Goal: Task Accomplishment & Management: Manage account settings

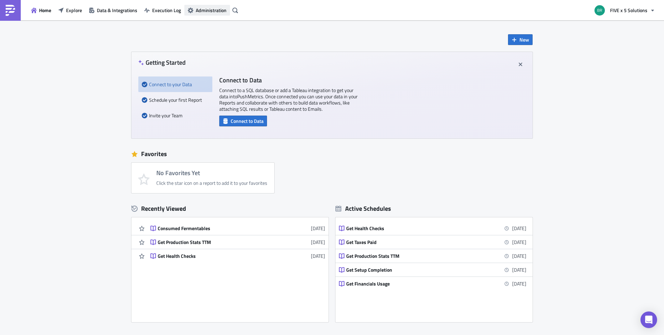
click at [198, 11] on span "Administration" at bounding box center [211, 10] width 31 height 7
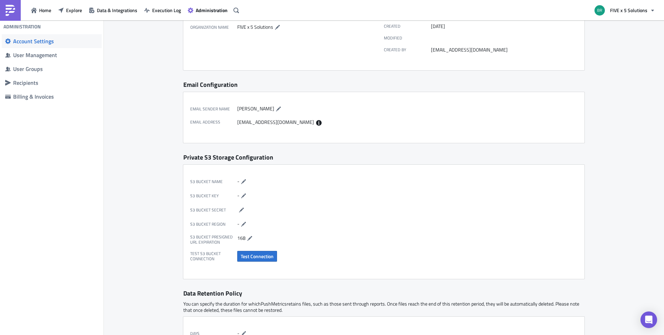
scroll to position [23, 0]
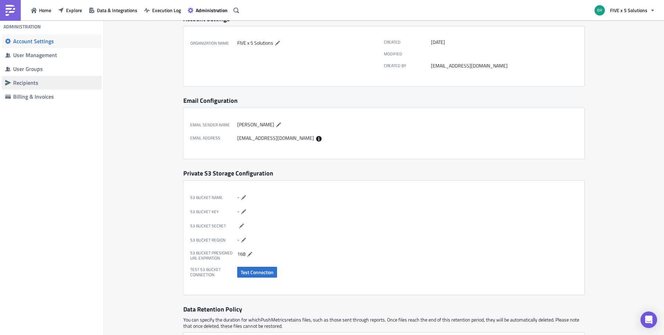
click at [31, 87] on span "Recipients" at bounding box center [52, 83] width 100 height 14
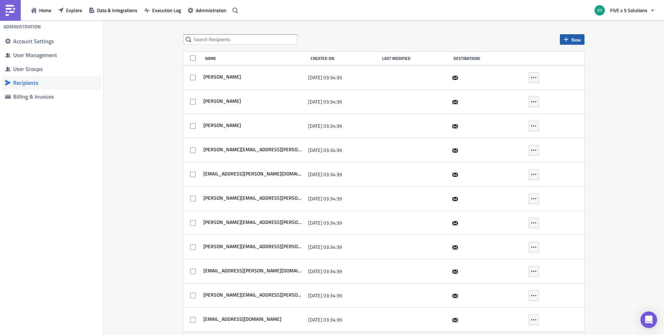
click at [570, 40] on button "New" at bounding box center [572, 39] width 25 height 10
click at [593, 59] on div "Add new recipient" at bounding box center [595, 56] width 46 height 7
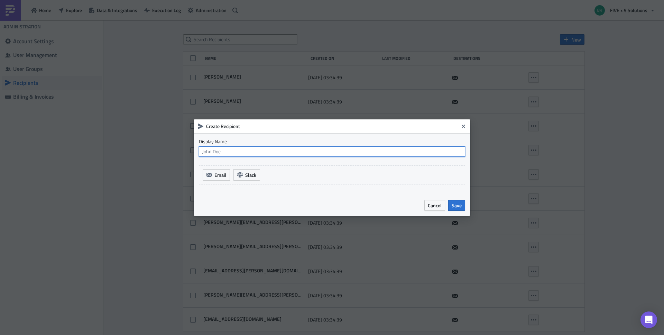
click at [247, 152] on input "text" at bounding box center [332, 151] width 266 height 10
click at [220, 173] on span "Email" at bounding box center [220, 174] width 12 height 7
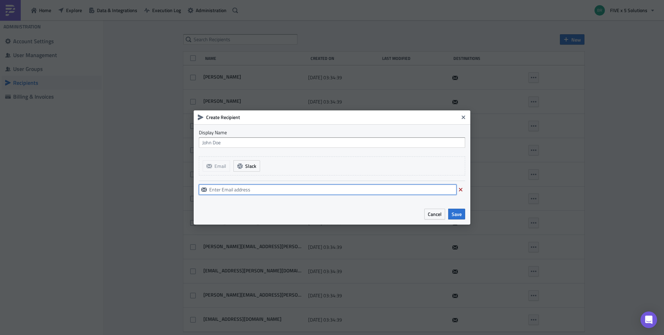
click at [223, 191] on input "text" at bounding box center [328, 189] width 258 height 10
paste input "[EMAIL_ADDRESS][DOMAIN_NAME]"
type input "[EMAIL_ADDRESS][DOMAIN_NAME]"
click at [220, 144] on input "text" at bounding box center [332, 142] width 266 height 10
paste input "[EMAIL_ADDRESS][DOMAIN_NAME]"
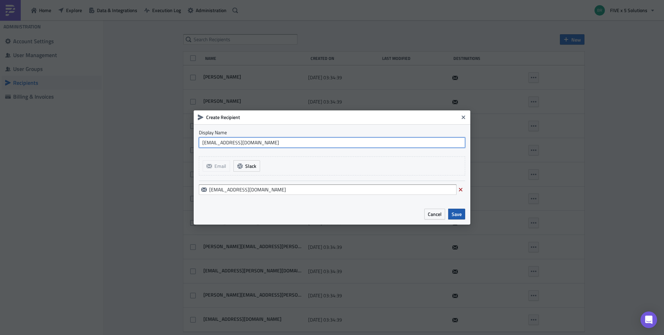
type input "[EMAIL_ADDRESS][DOMAIN_NAME]"
click at [456, 217] on span "Save" at bounding box center [457, 213] width 10 height 7
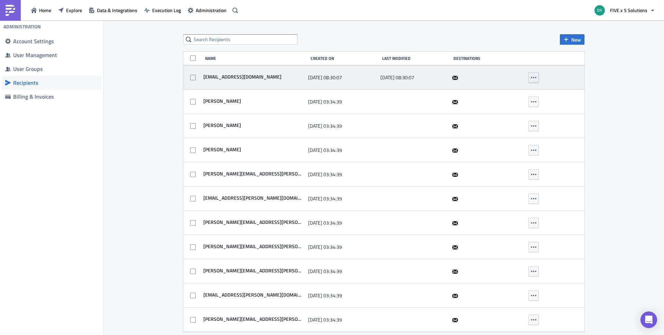
click at [535, 77] on icon "button" at bounding box center [534, 78] width 6 height 6
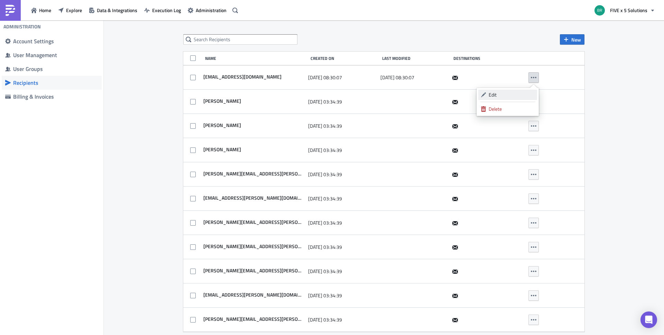
click at [501, 94] on div "Edit" at bounding box center [512, 94] width 46 height 7
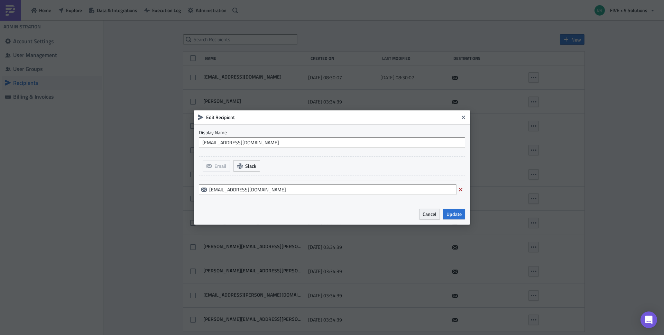
click at [425, 213] on span "Cancel" at bounding box center [430, 213] width 14 height 7
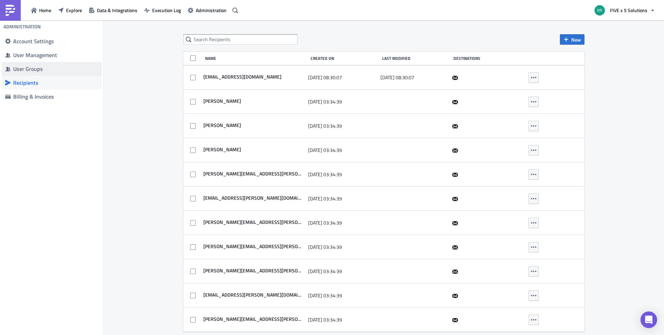
click at [32, 64] on span "User Groups" at bounding box center [52, 69] width 100 height 14
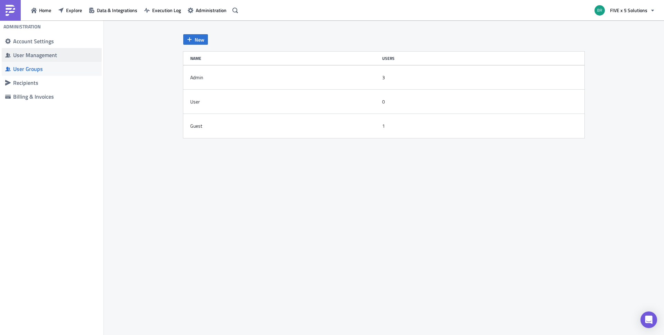
click at [49, 54] on div "User Management" at bounding box center [55, 55] width 85 height 7
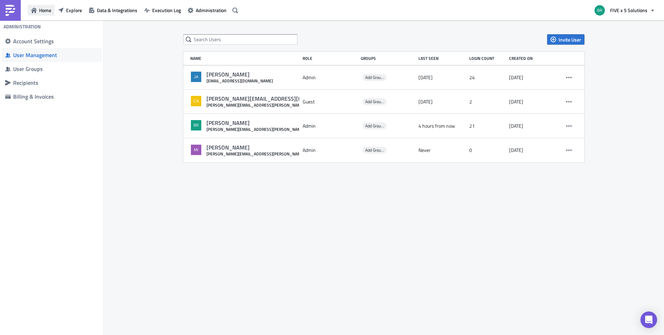
click at [40, 12] on span "Home" at bounding box center [45, 10] width 12 height 7
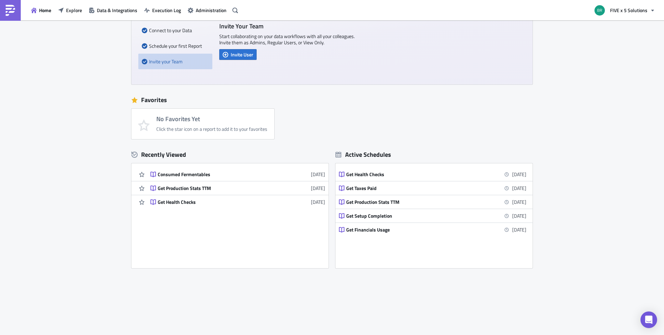
scroll to position [55, 0]
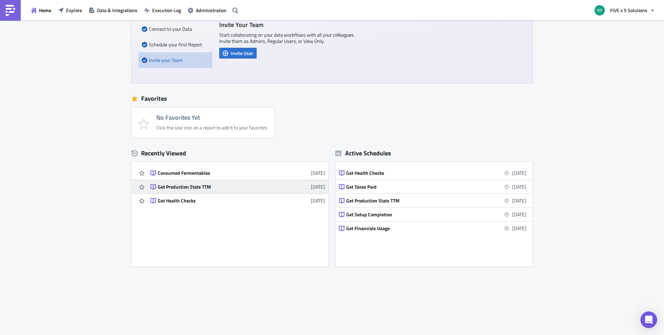
click at [243, 188] on div "Get Production Stats TTM" at bounding box center [218, 187] width 121 height 6
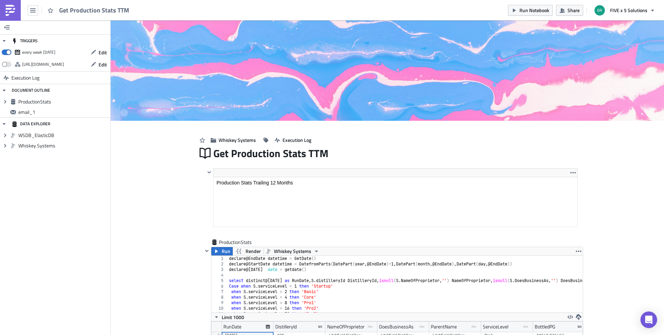
scroll to position [80, 372]
click at [645, 12] on span "FIVE x 5 Solutions" at bounding box center [628, 10] width 37 height 7
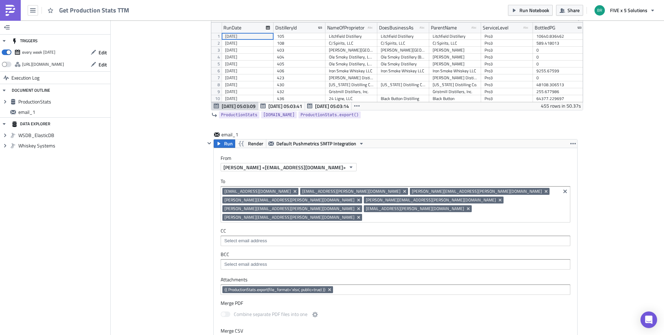
scroll to position [319, 0]
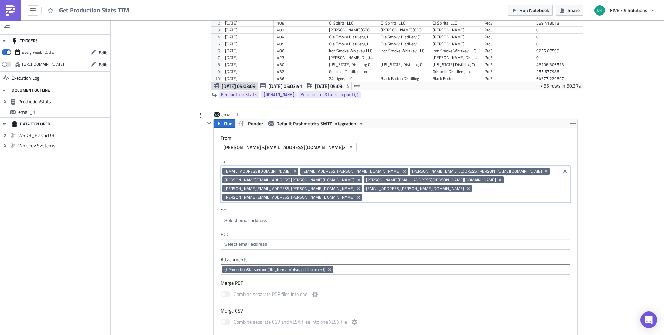
click at [442, 194] on input at bounding box center [461, 197] width 195 height 7
type input "ves"
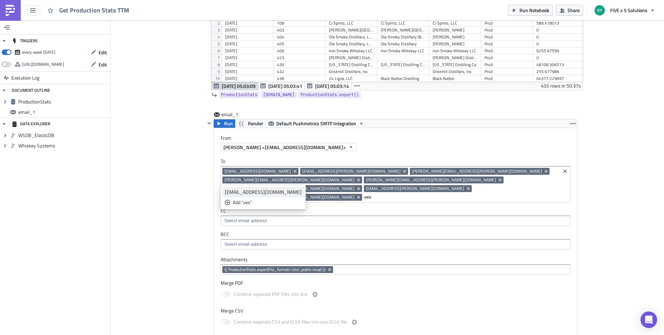
click at [269, 192] on div "[EMAIL_ADDRESS][DOMAIN_NAME]" at bounding box center [263, 192] width 77 height 7
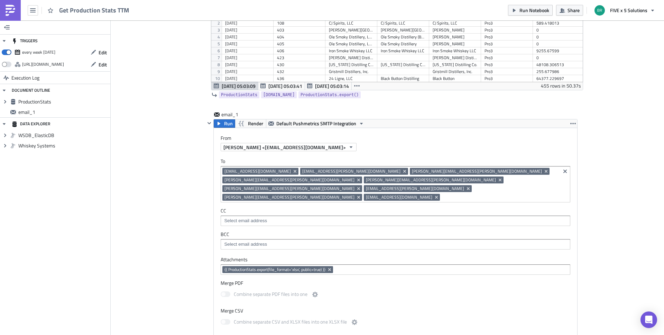
click at [634, 199] on div "Cover Image Whiskey Systems Execution Log Get Production Stats TTM <p>Productio…" at bounding box center [387, 145] width 553 height 888
click at [543, 173] on icon "Remove Tag" at bounding box center [546, 171] width 6 height 6
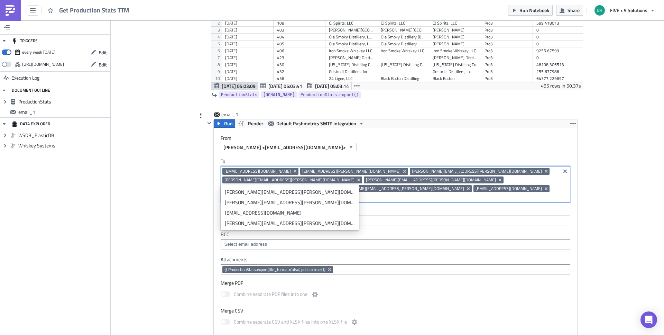
click at [631, 211] on div "Cover Image Whiskey Systems Execution Log Get Production Stats TTM <p>Productio…" at bounding box center [387, 145] width 553 height 888
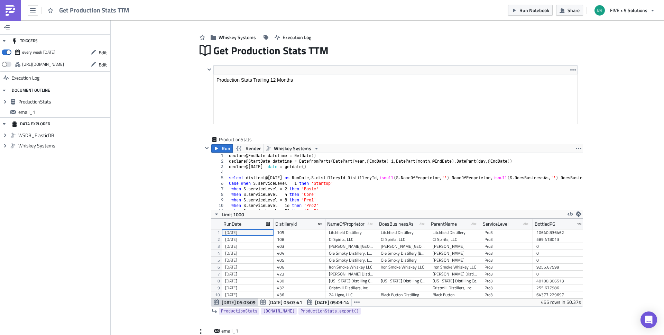
scroll to position [0, 0]
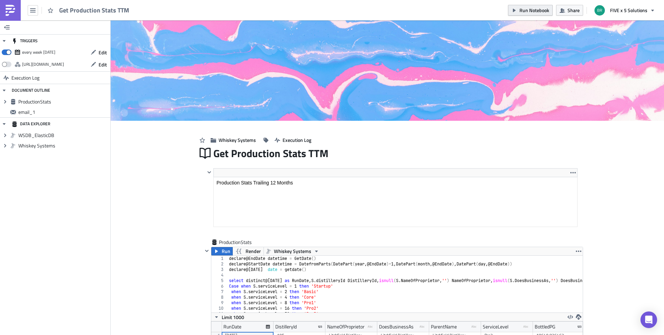
click at [521, 12] on span "Run Notebook" at bounding box center [535, 10] width 30 height 7
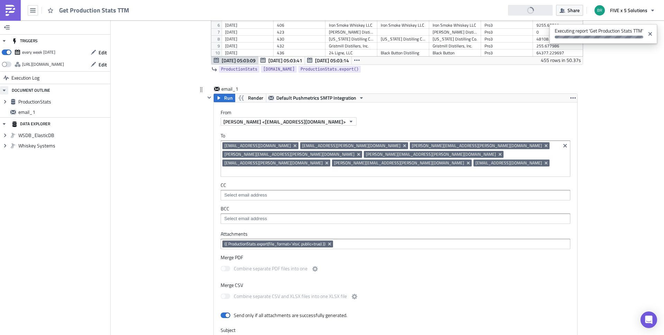
scroll to position [344, 0]
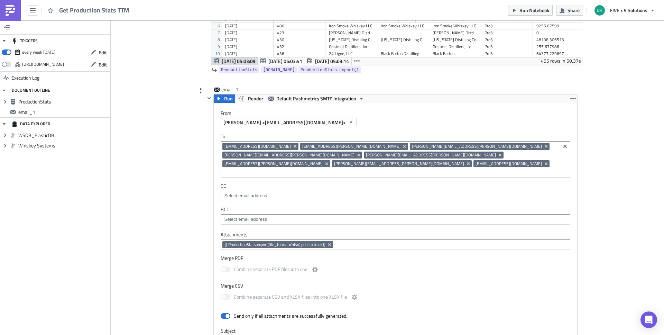
click at [596, 83] on div "Cover Image Whiskey Systems Execution Log Get Production Stats TTM <p>Productio…" at bounding box center [387, 121] width 553 height 888
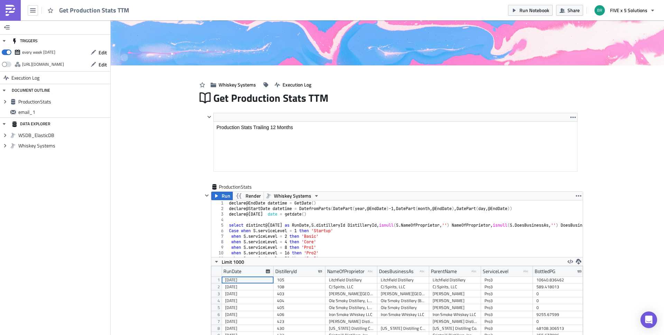
scroll to position [0, 0]
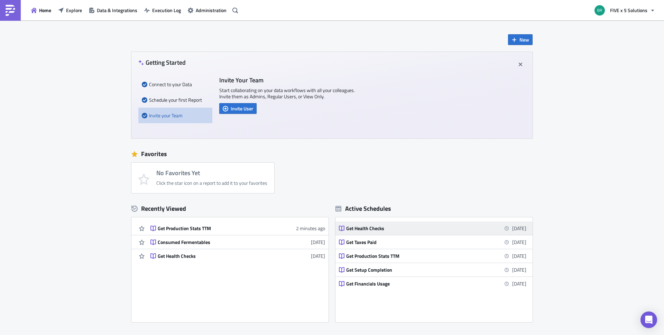
click at [387, 231] on div "Get Health Checks" at bounding box center [406, 228] width 121 height 6
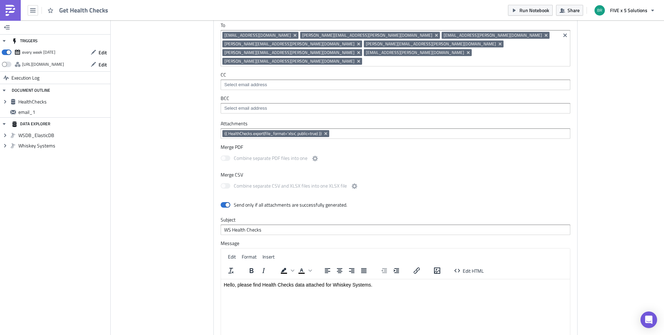
scroll to position [439, 0]
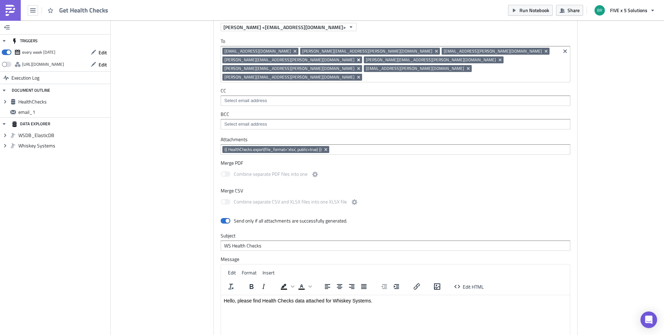
click at [360, 58] on icon "Remove Tag" at bounding box center [358, 59] width 3 height 3
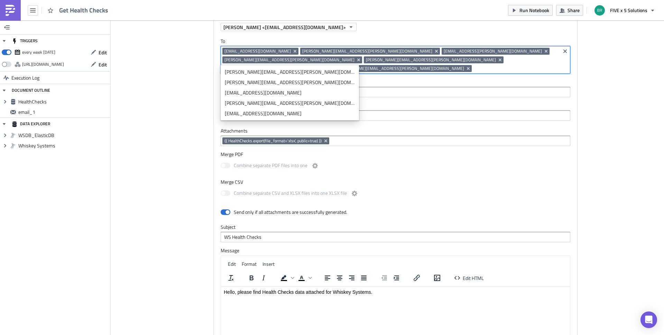
click at [489, 65] on input at bounding box center [516, 68] width 85 height 7
click at [249, 113] on div "[EMAIL_ADDRESS][DOMAIN_NAME]" at bounding box center [290, 113] width 130 height 7
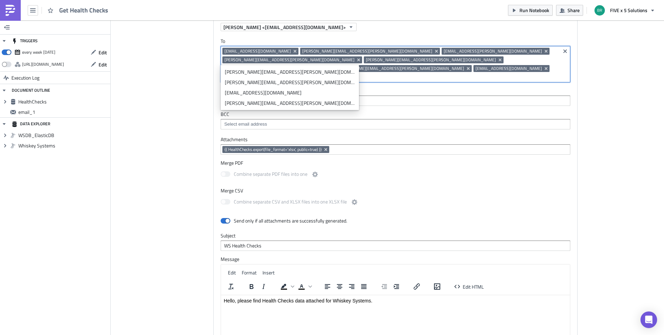
click at [593, 126] on div "Cover Image Whiskey Systems Execution Log Get Health Checks <p>Health Checks</p…" at bounding box center [387, 25] width 553 height 888
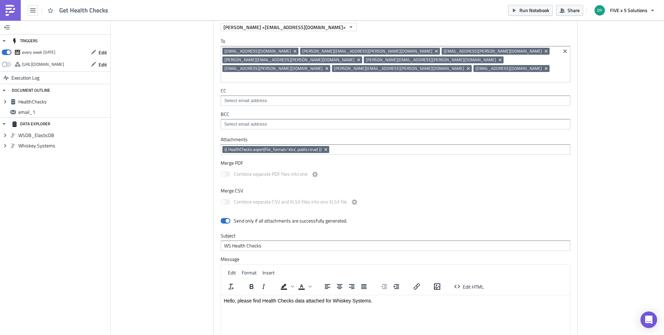
scroll to position [555, 0]
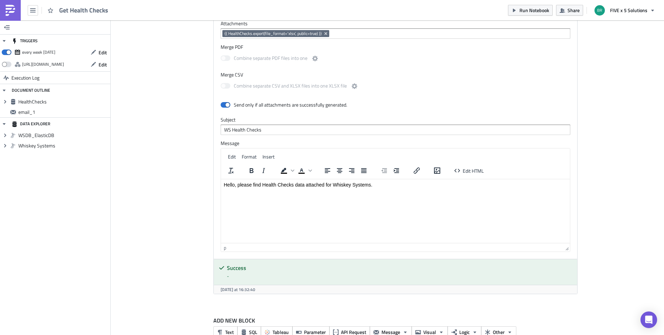
click at [266, 277] on div "email_1 Run Render Default Pushmetrics SMTP Integration From Jack Sigan <do-not…" at bounding box center [391, 85] width 373 height 421
click at [236, 265] on h5 "Success" at bounding box center [399, 268] width 345 height 6
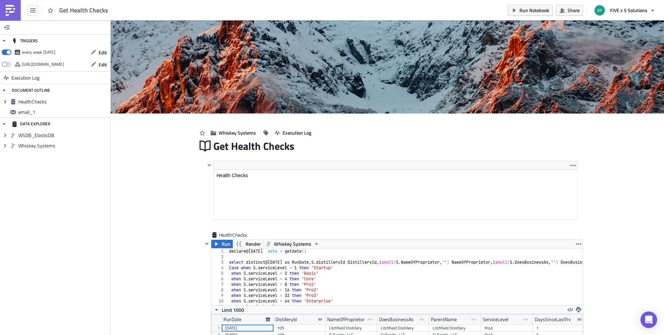
scroll to position [0, 0]
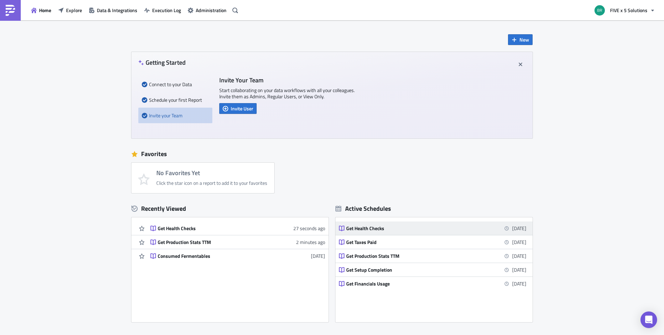
click at [408, 226] on div "Get Health Checks" at bounding box center [406, 228] width 121 height 6
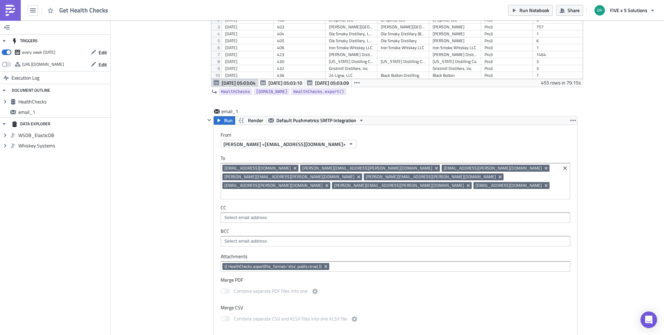
scroll to position [311, 0]
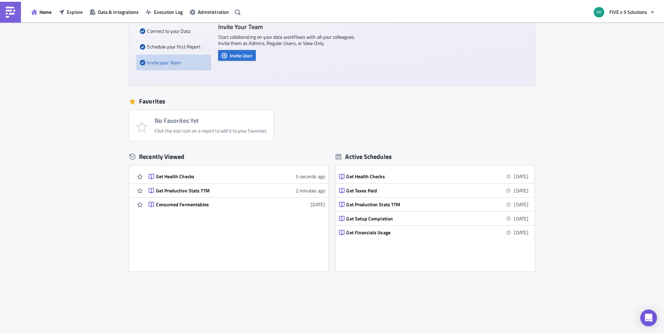
scroll to position [55, 0]
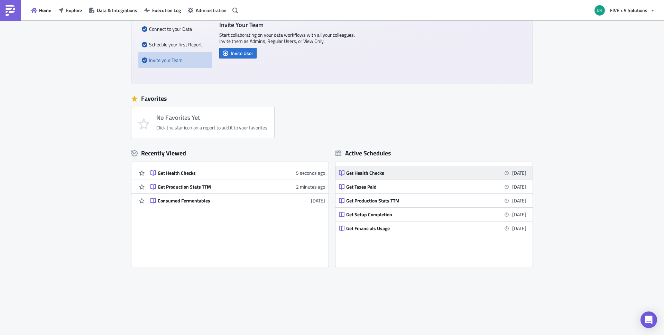
click at [366, 174] on div "Get Health Checks" at bounding box center [406, 173] width 121 height 6
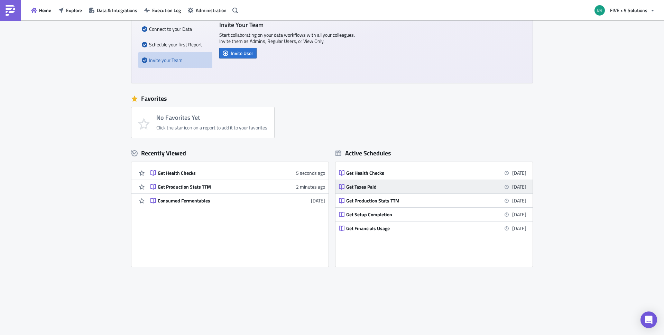
click at [366, 188] on div "Get Taxes Paid" at bounding box center [406, 187] width 121 height 6
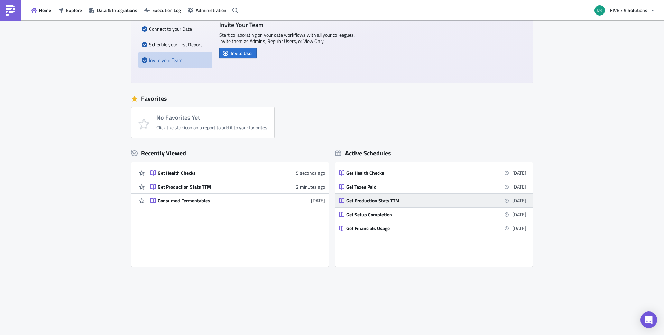
click at [367, 202] on div "Get Production Stats TTM" at bounding box center [406, 201] width 121 height 6
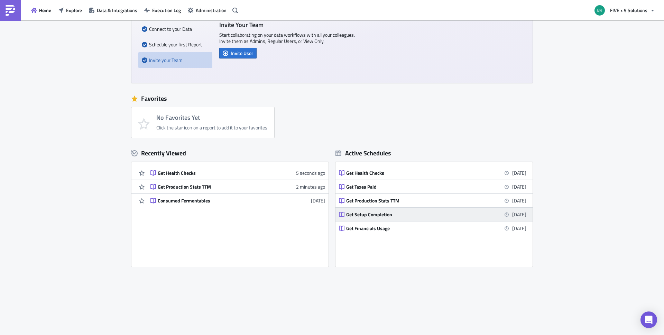
click at [366, 217] on div "Get Setup Completion" at bounding box center [406, 214] width 121 height 6
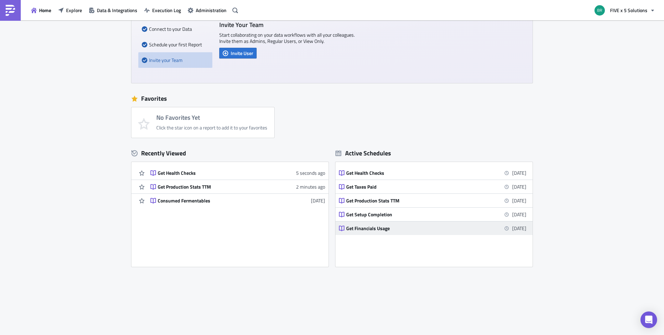
click at [365, 230] on div "Get Financials Usage" at bounding box center [406, 228] width 121 height 6
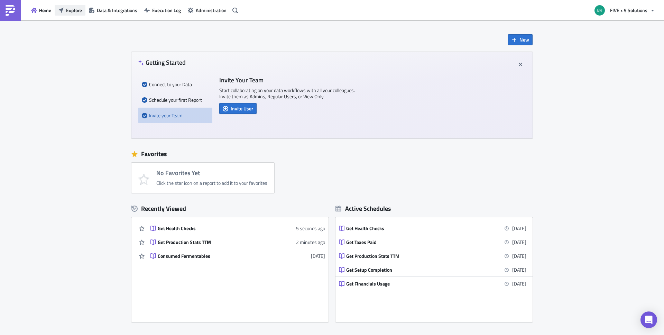
click at [63, 8] on icon "button" at bounding box center [61, 11] width 6 height 6
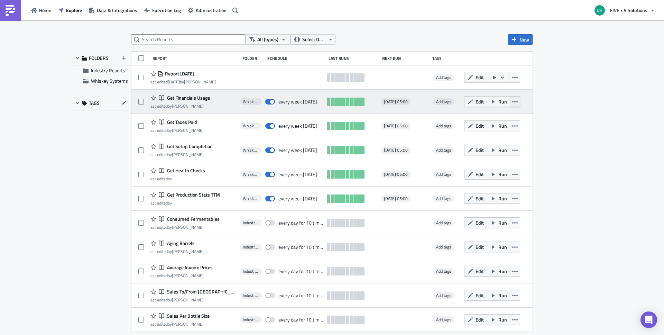
click at [513, 103] on icon "button" at bounding box center [515, 102] width 6 height 6
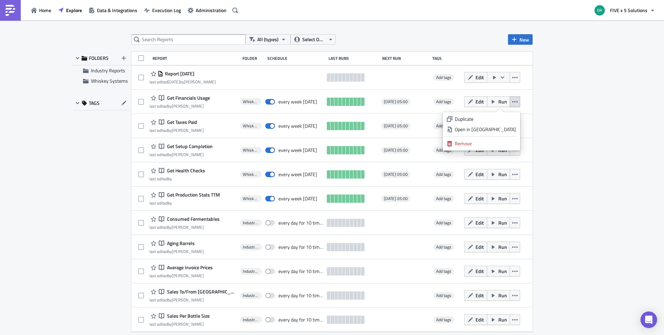
click at [588, 122] on div "All (types) Select Owner New FOLDERS Industry Reports Whiskey Systems TAGS Repo…" at bounding box center [332, 177] width 664 height 315
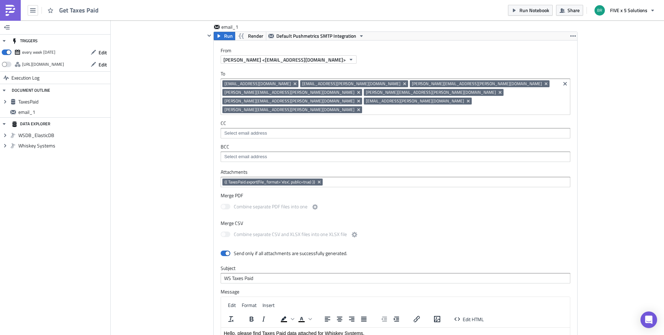
scroll to position [425, 0]
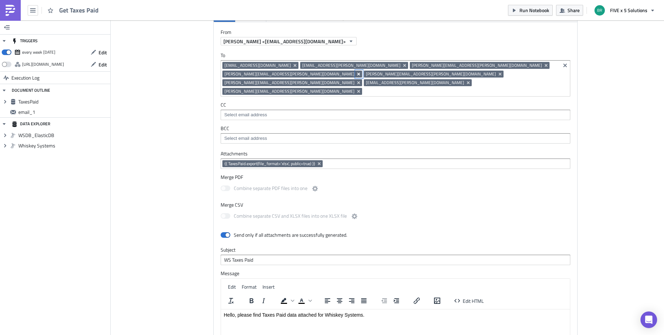
click at [361, 71] on icon "Remove Tag" at bounding box center [359, 74] width 6 height 6
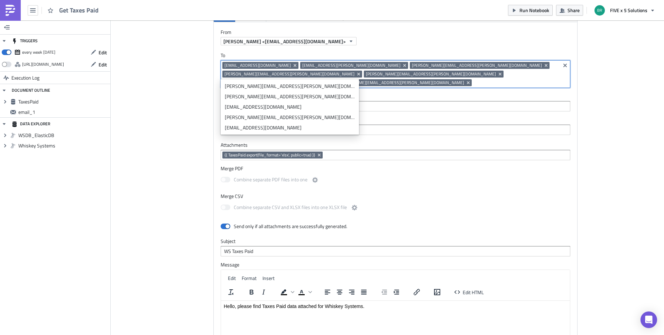
click at [480, 79] on input at bounding box center [516, 82] width 85 height 7
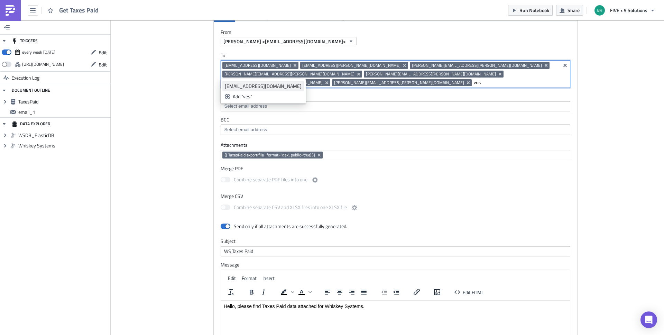
type input "ves"
click at [254, 88] on div "[EMAIL_ADDRESS][DOMAIN_NAME]" at bounding box center [263, 86] width 77 height 7
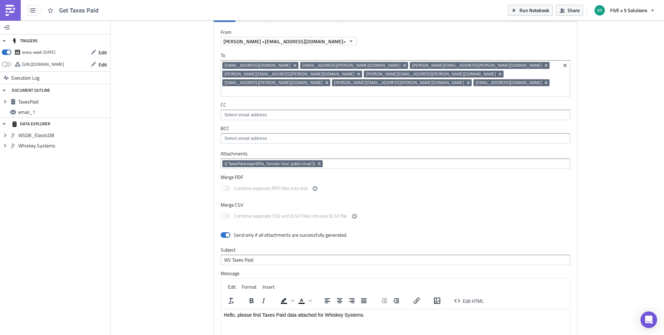
drag, startPoint x: 659, startPoint y: 131, endPoint x: 659, endPoint y: 121, distance: 9.7
click at [659, 129] on div "Cover Image Whiskey Systems Execution Log Get Taxes Paid <p>Taxes Paid</p> Edit…" at bounding box center [387, 40] width 553 height 888
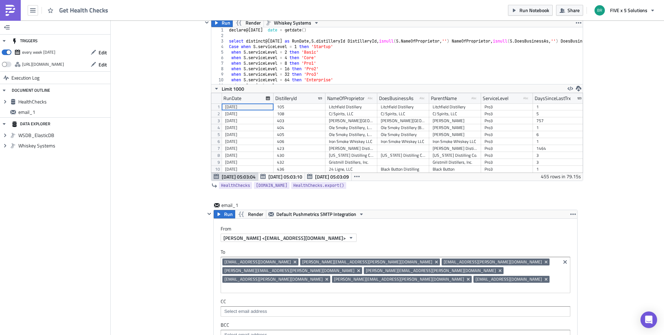
scroll to position [341, 0]
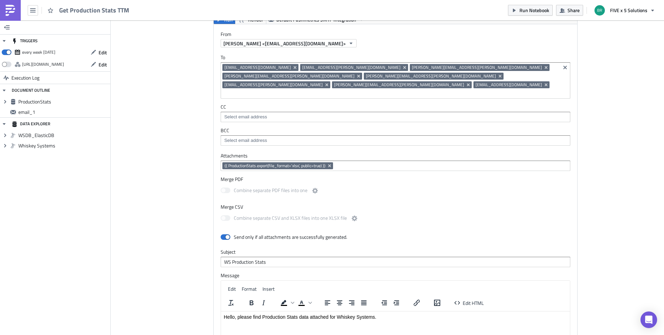
scroll to position [369, 0]
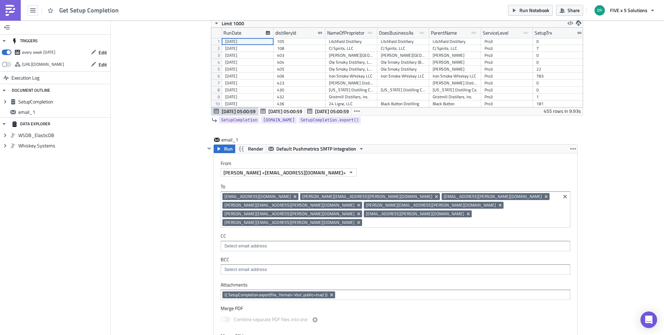
scroll to position [458, 0]
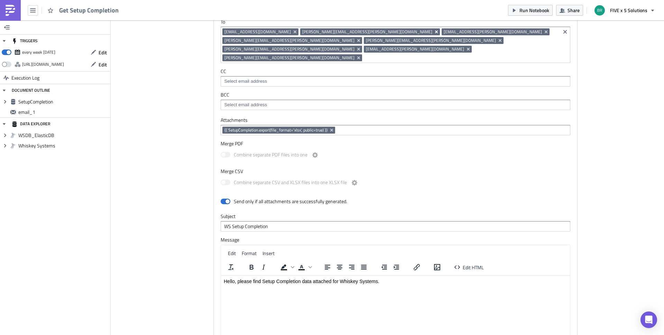
click at [435, 33] on icon "Remove Tag" at bounding box center [436, 31] width 3 height 3
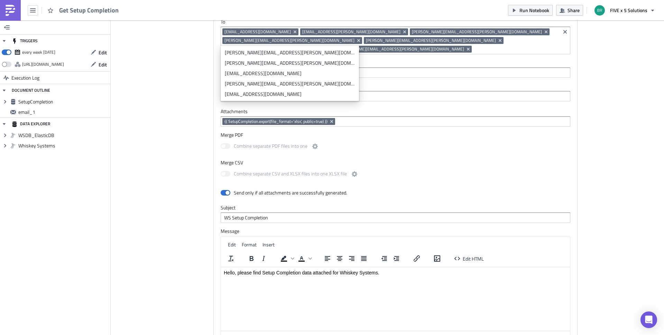
click at [402, 44] on div "jack.sigan@whiskeysystems.com ben.jones@fx5solutions.com cooper.barry@fx5soluti…" at bounding box center [390, 41] width 336 height 26
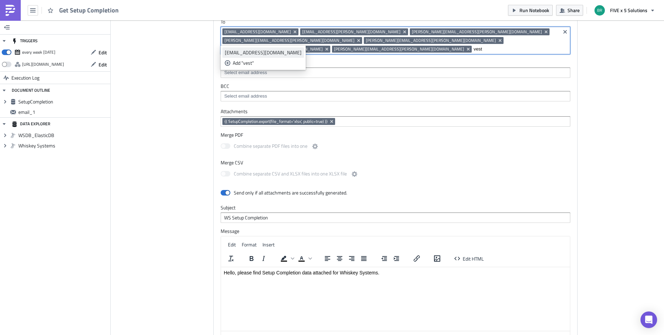
type input "vest"
click at [256, 53] on div "[EMAIL_ADDRESS][DOMAIN_NAME]" at bounding box center [263, 52] width 77 height 7
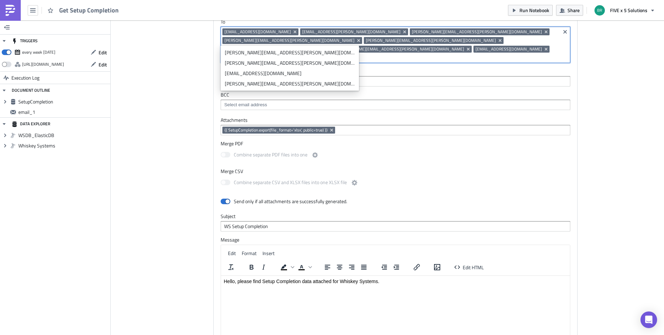
click at [550, 117] on label "Attachments" at bounding box center [396, 120] width 350 height 6
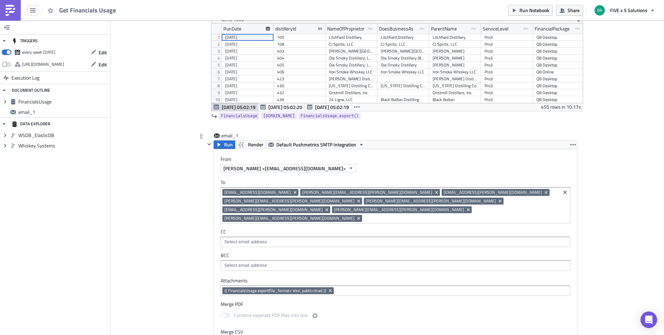
scroll to position [388, 0]
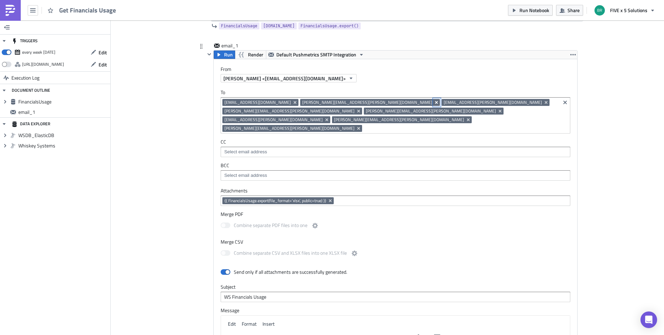
click at [435, 102] on icon "Remove Tag" at bounding box center [436, 102] width 3 height 3
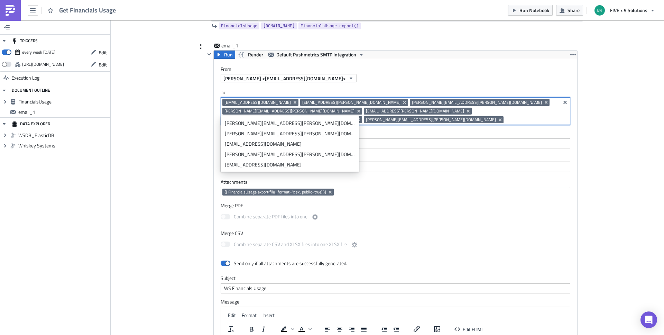
click at [505, 116] on input at bounding box center [531, 119] width 53 height 7
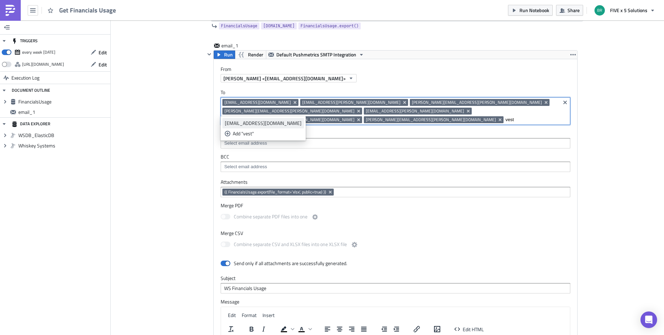
type input "vest"
click at [242, 123] on div "[EMAIL_ADDRESS][DOMAIN_NAME]" at bounding box center [263, 123] width 77 height 7
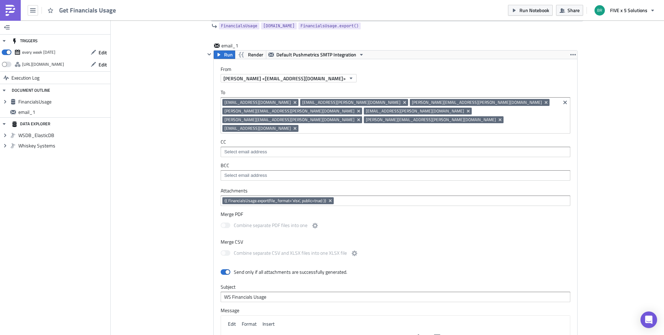
click at [612, 158] on div "Cover Image Whiskey Systems Execution Log Get Financials Usage <p>Financials Us…" at bounding box center [387, 77] width 553 height 888
